Goal: Download file/media

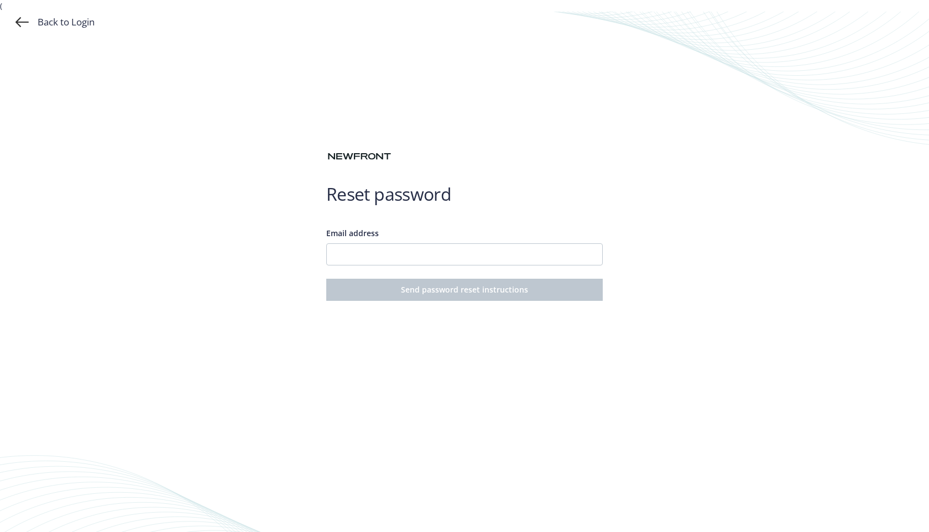
type input "[EMAIL_ADDRESS][DOMAIN_NAME]"
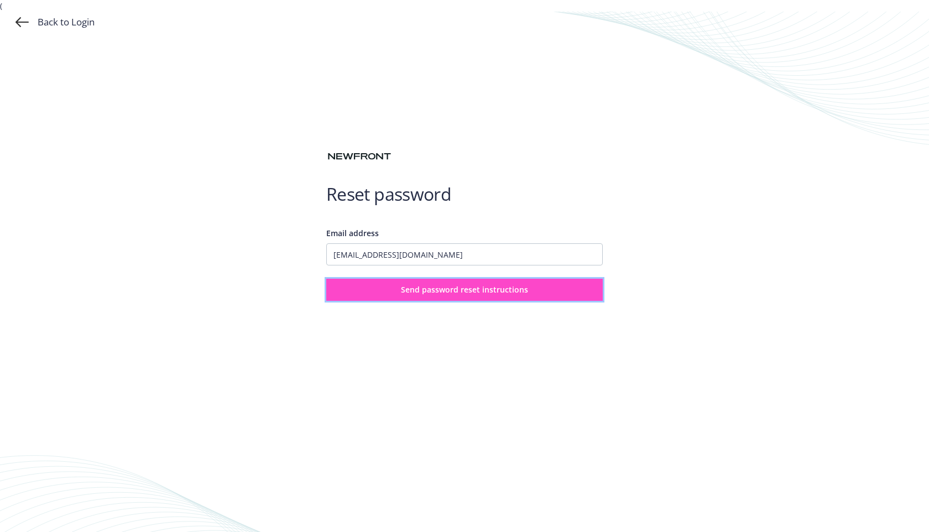
click at [404, 286] on span "Send password reset instructions" at bounding box center [464, 289] width 127 height 11
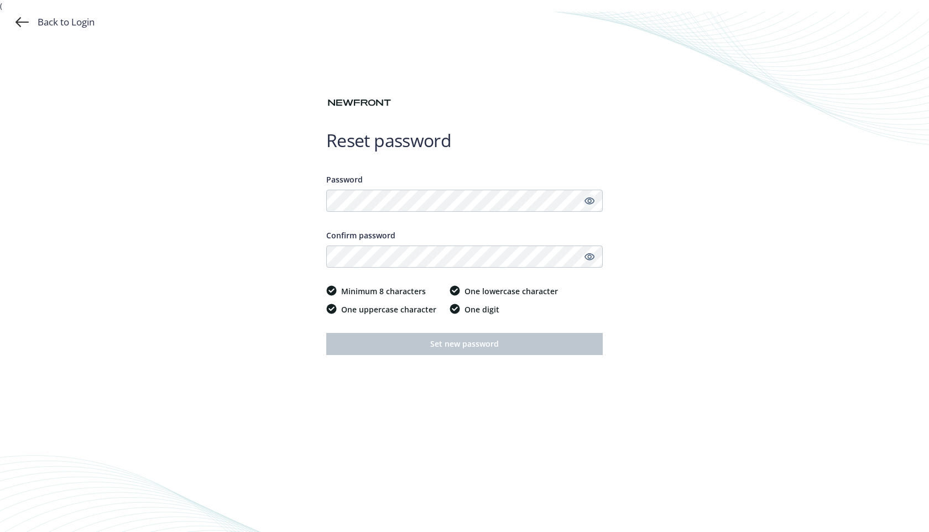
click at [588, 202] on icon "Show password" at bounding box center [589, 201] width 10 height 10
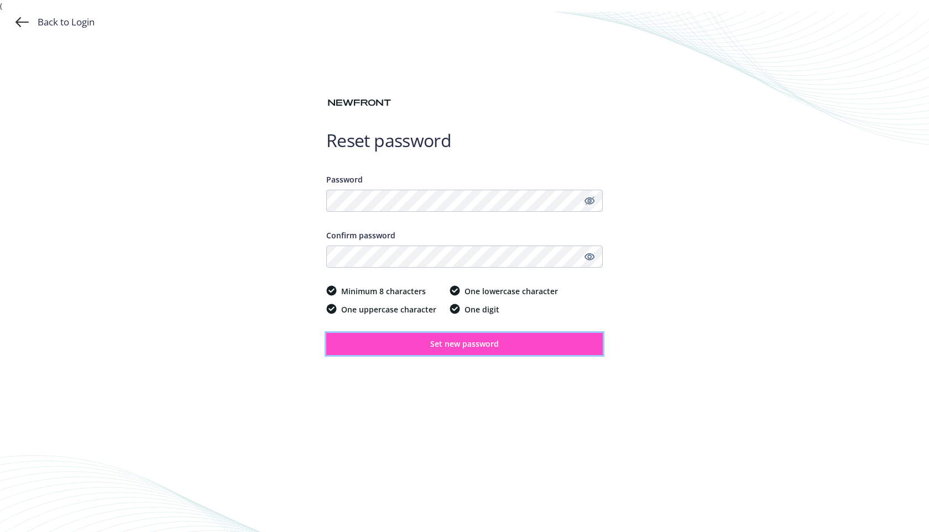
click at [476, 342] on span "Set new password" at bounding box center [464, 343] width 69 height 11
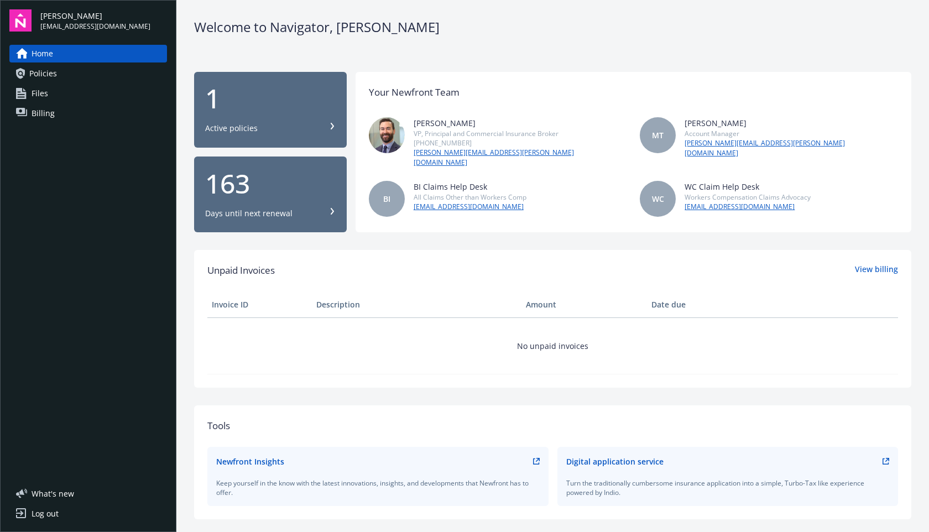
click at [239, 132] on div "Active policies" at bounding box center [231, 128] width 53 height 11
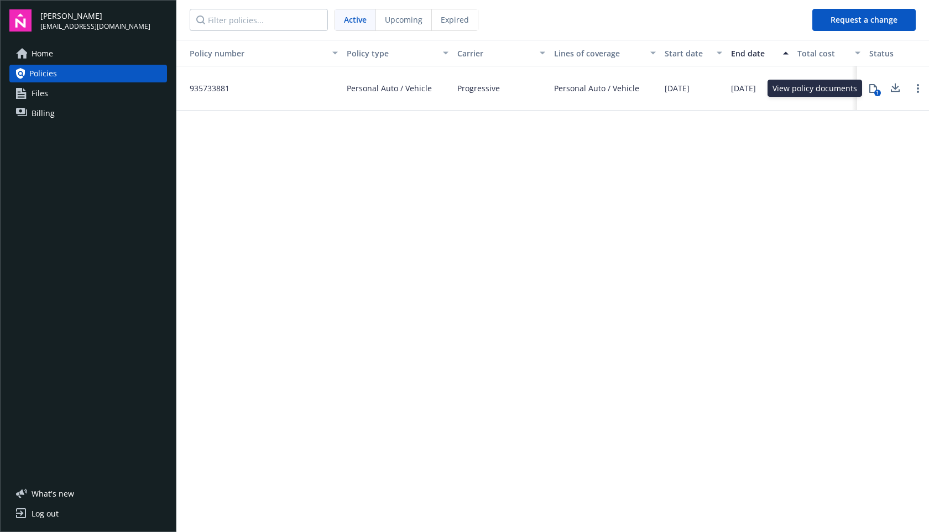
click at [874, 89] on icon at bounding box center [872, 88] width 9 height 9
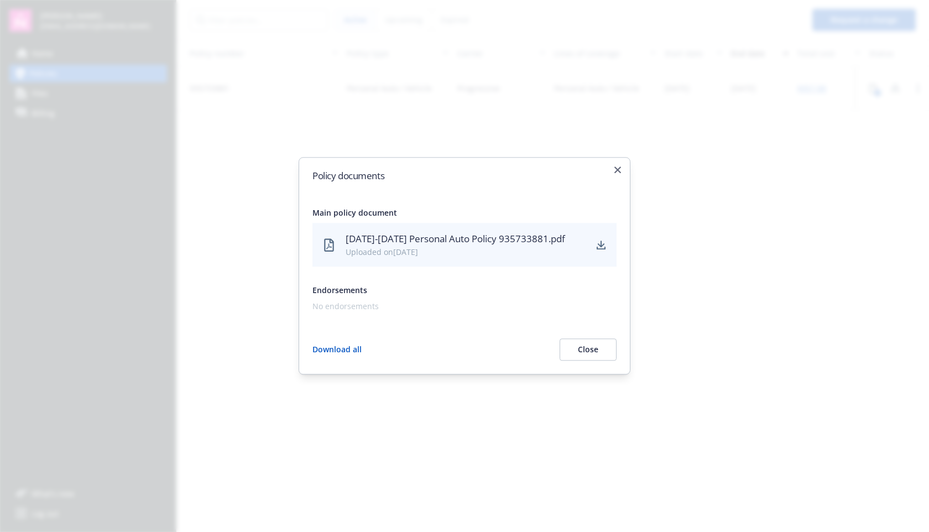
click at [484, 245] on div "2025-2026 Personal Auto Policy 935733881.pdf" at bounding box center [465, 239] width 240 height 14
click at [599, 245] on icon "download" at bounding box center [601, 243] width 7 height 7
click at [617, 170] on icon "button" at bounding box center [617, 169] width 7 height 7
